Goal: Transaction & Acquisition: Purchase product/service

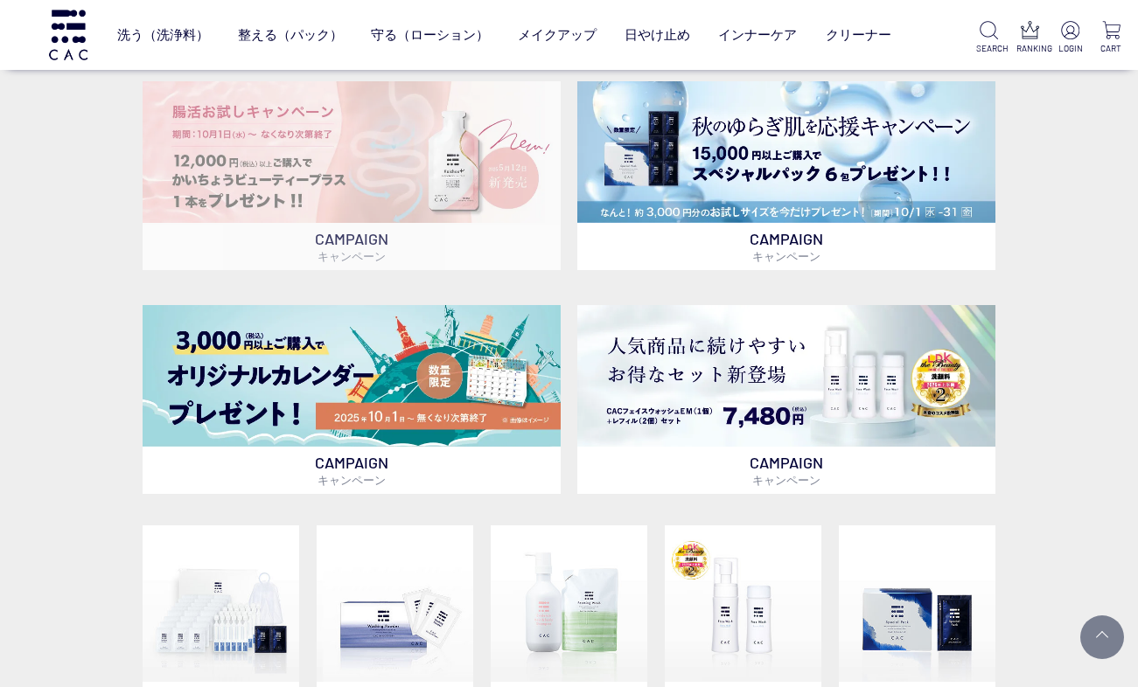
scroll to position [449, 0]
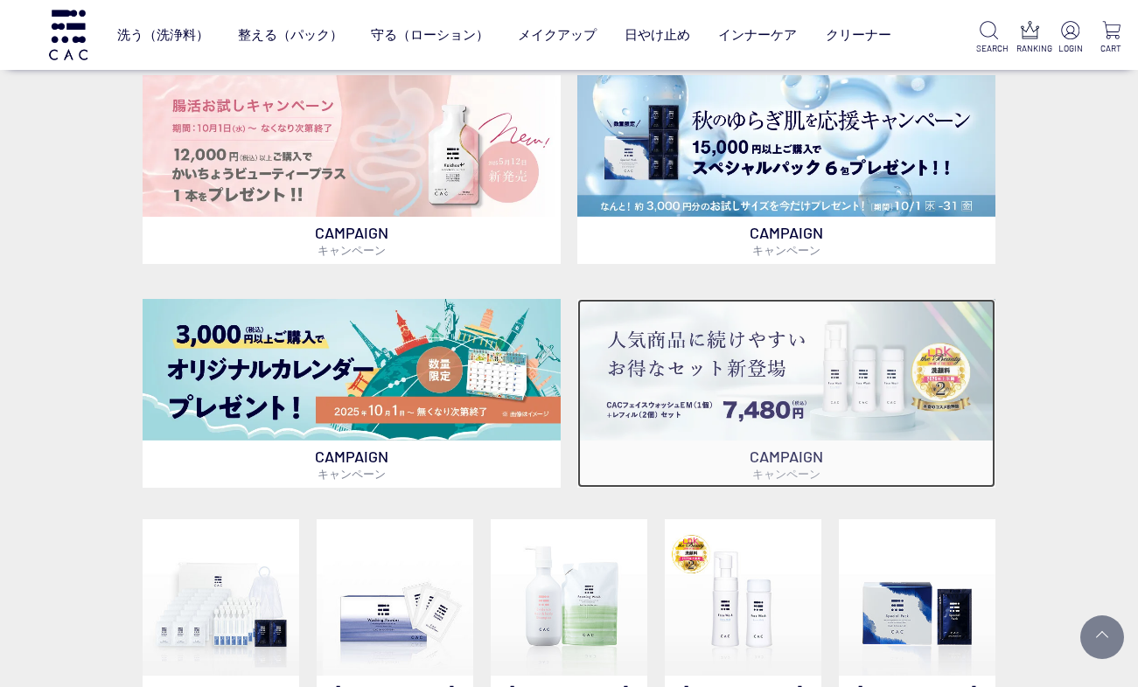
click at [670, 386] on img at bounding box center [786, 370] width 418 height 142
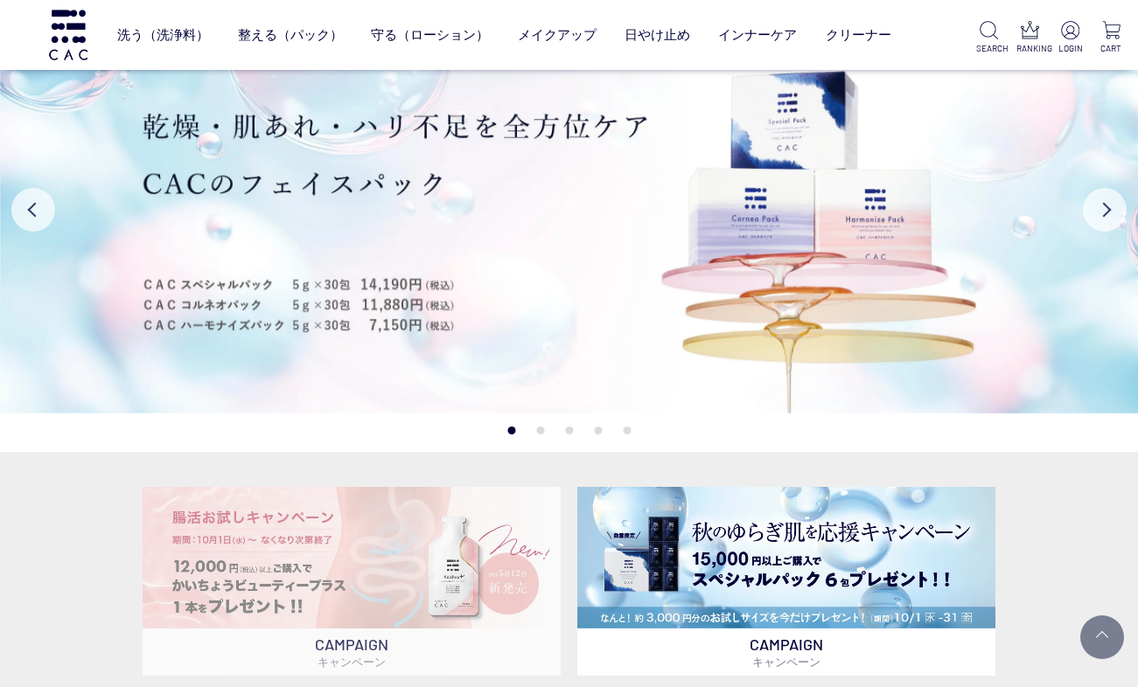
scroll to position [0, 0]
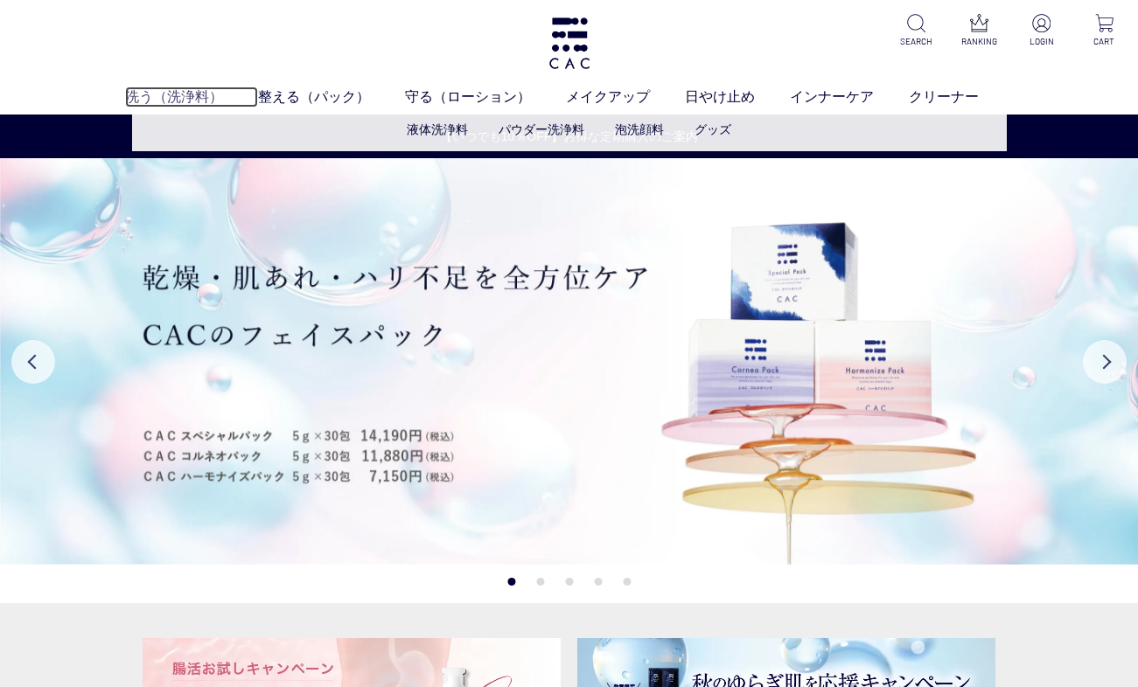
click at [178, 94] on link "洗う（洗浄料）" at bounding box center [191, 97] width 133 height 21
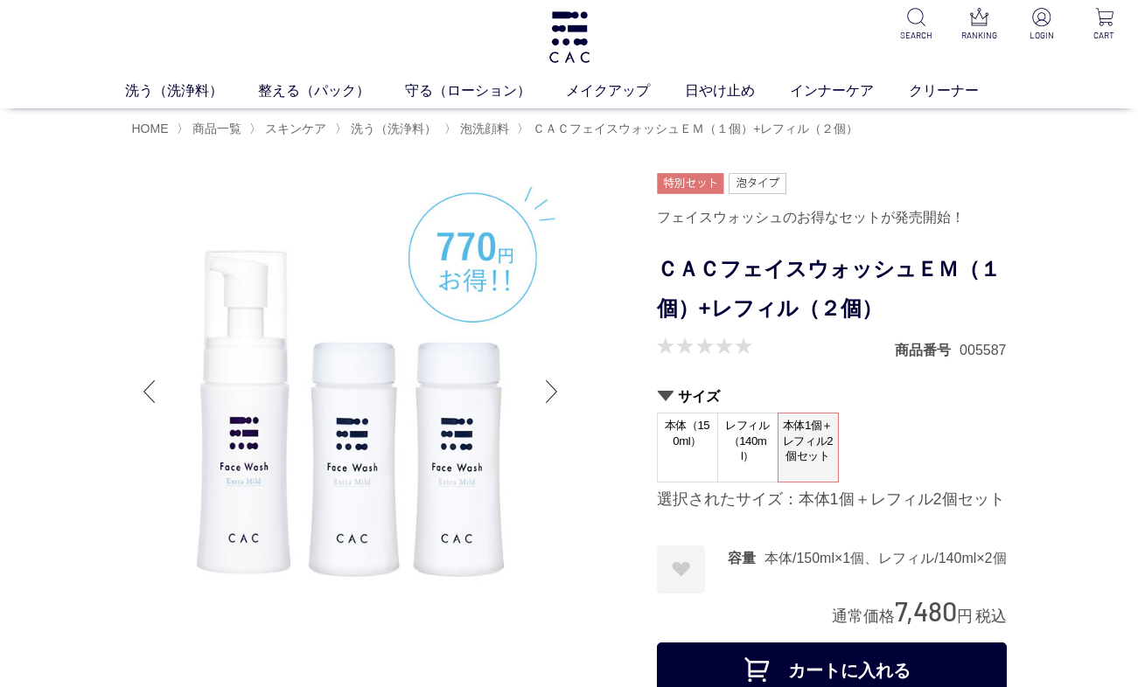
scroll to position [5, 0]
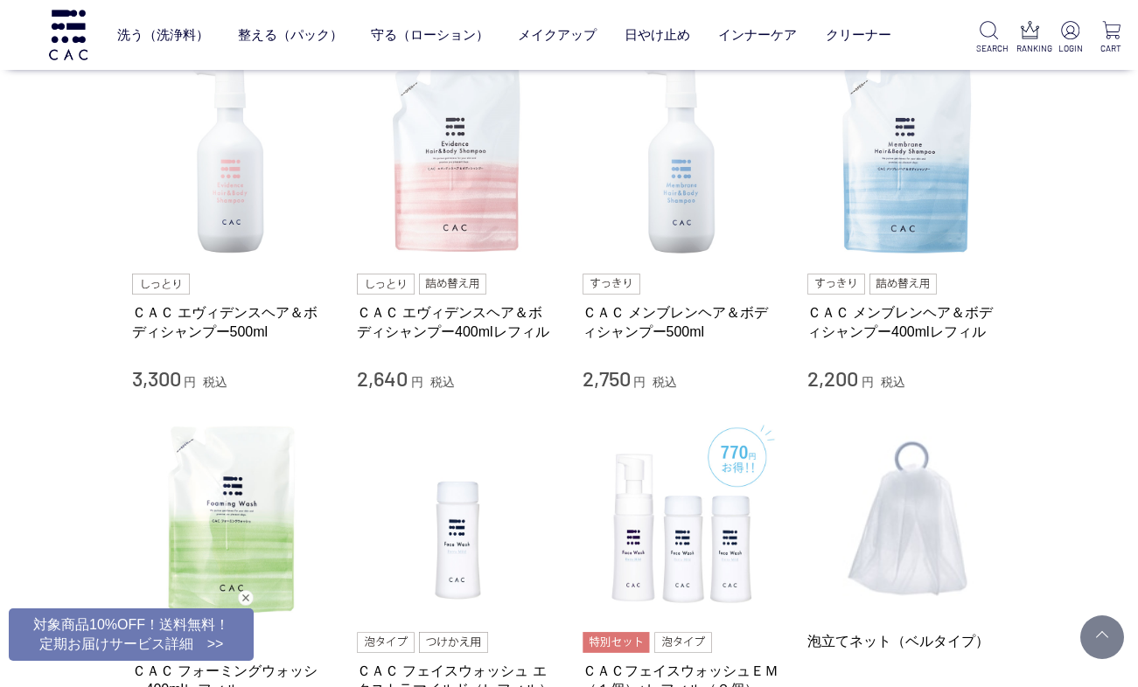
scroll to position [765, 0]
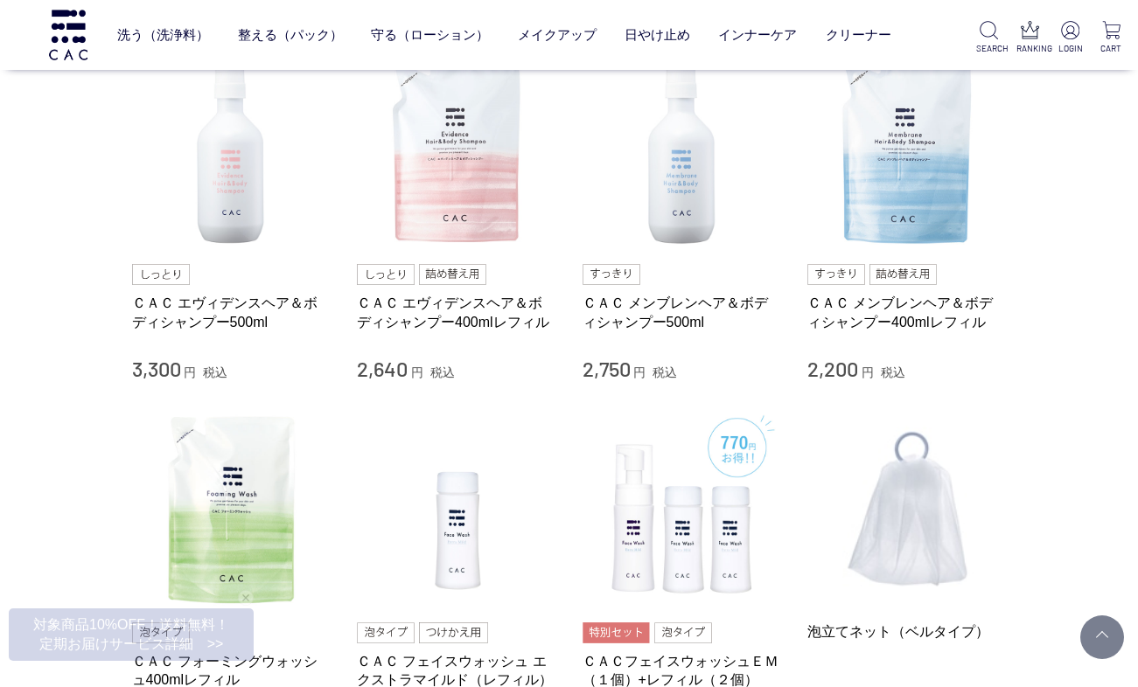
click at [907, 29] on div "洗う（洗浄料） 液体洗浄料 パウダー洗浄料 泡洗顔料 グッズ 整える（パック） フェイスパック ヘアパック 守る（ローション） 保湿化粧水 柔軟化粧水 美容液…" at bounding box center [455, 35] width 910 height 70
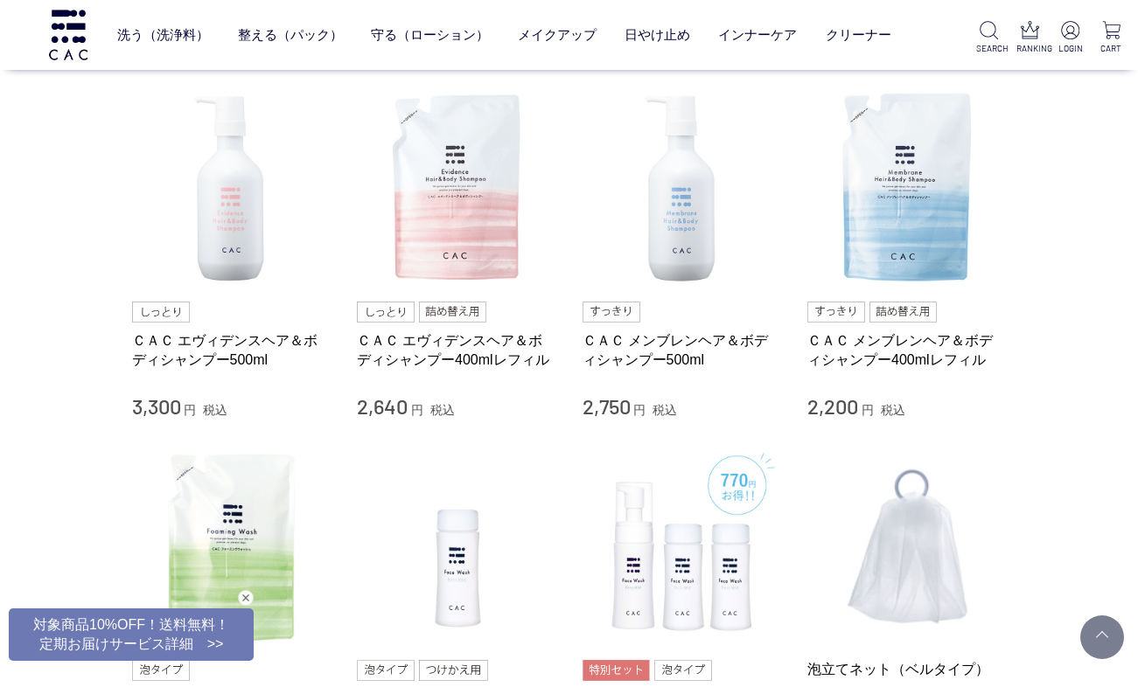
scroll to position [740, 0]
